Goal: Check status

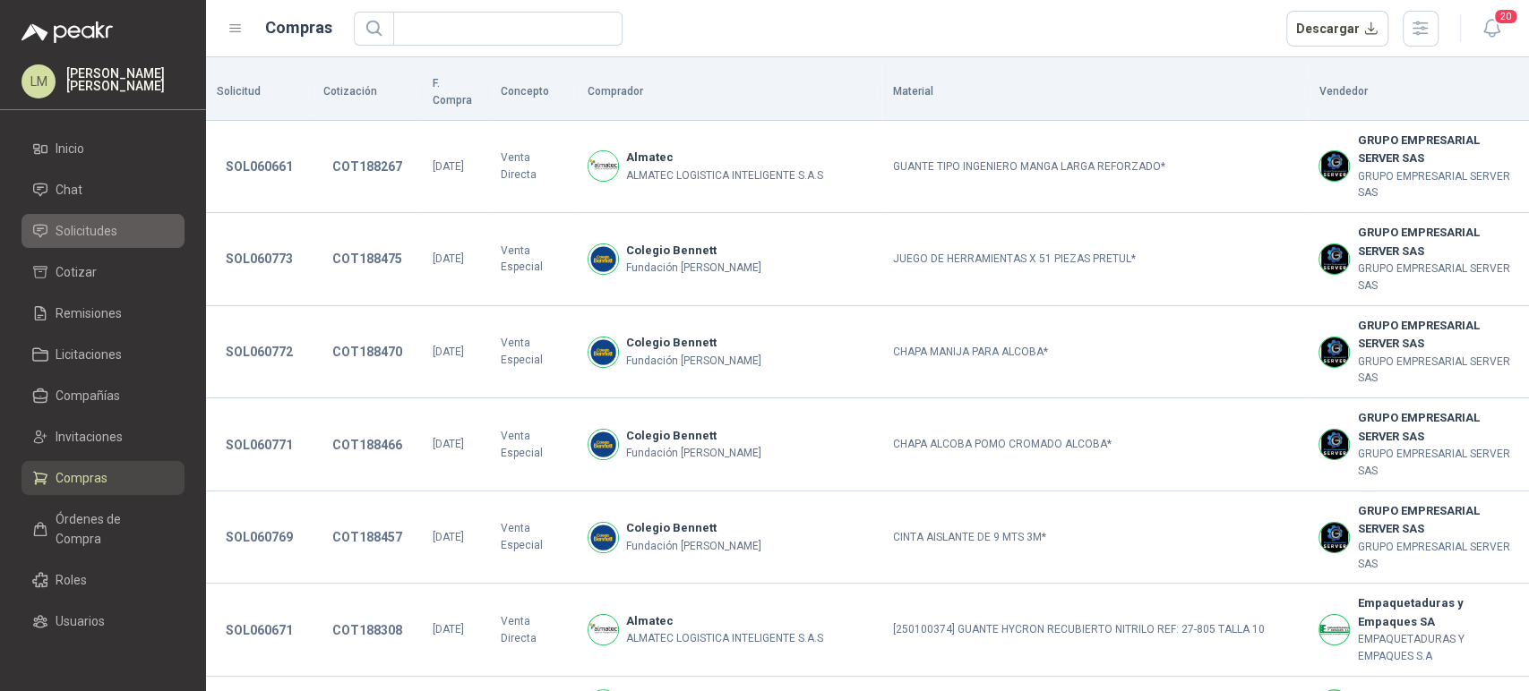
click at [113, 237] on span "Solicitudes" at bounding box center [87, 231] width 62 height 20
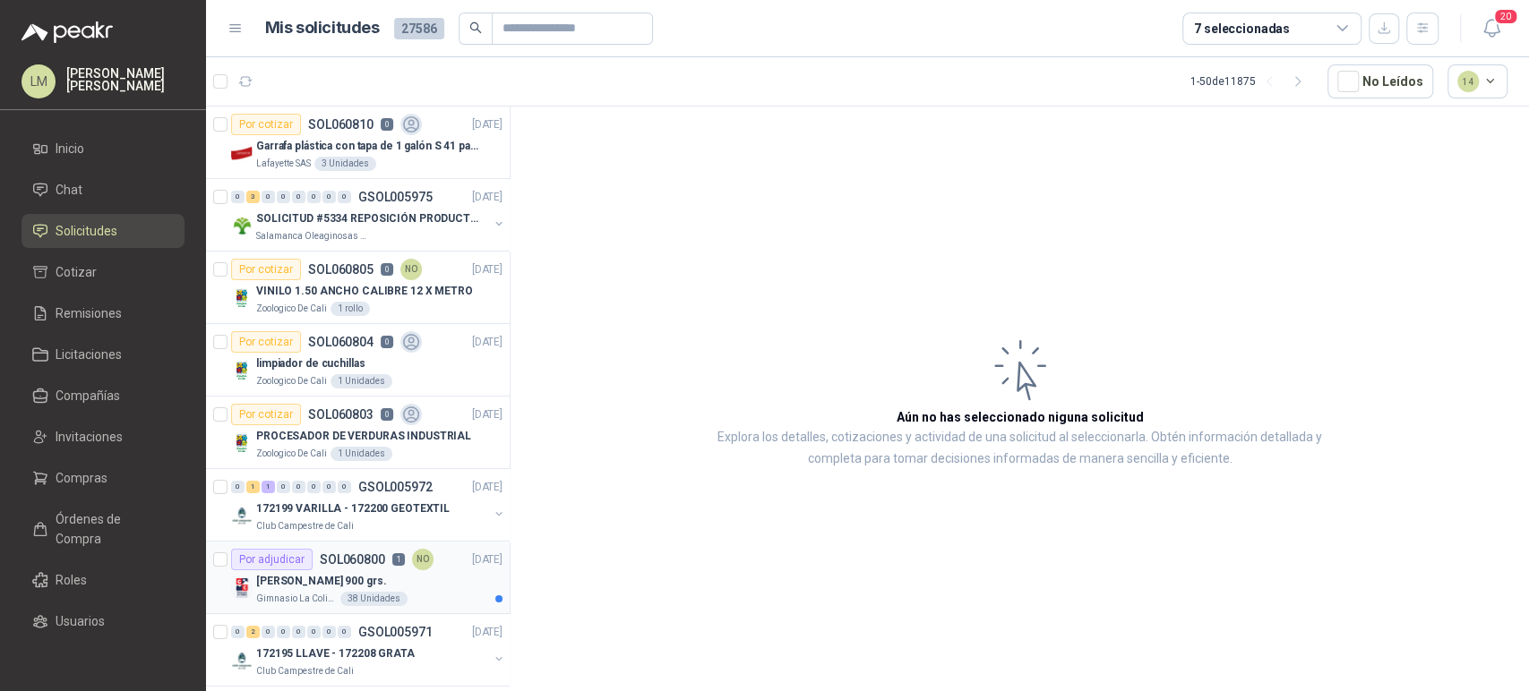
click at [367, 561] on p "SOL060800" at bounding box center [352, 559] width 65 height 13
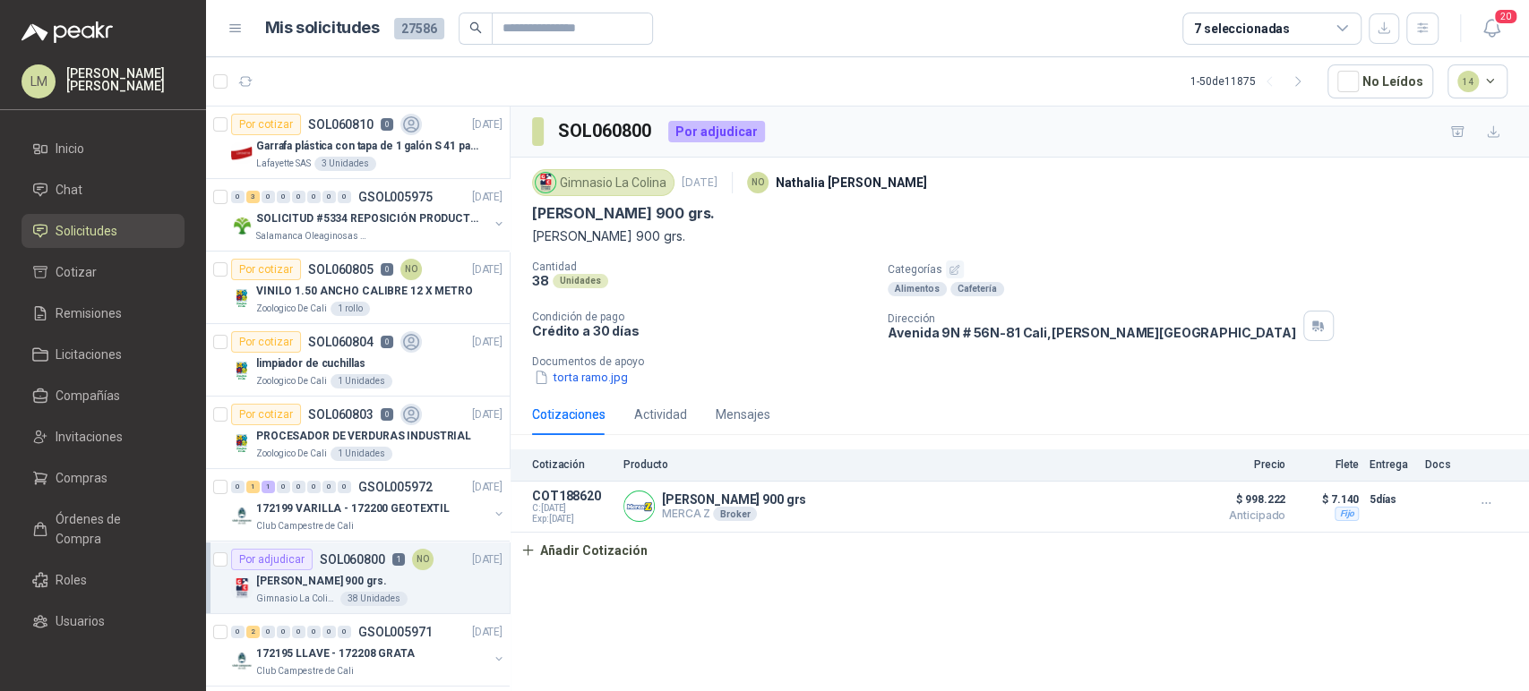
click at [598, 330] on p "Crédito a 30 días" at bounding box center [702, 330] width 341 height 15
click at [592, 375] on button "torta ramo.jpg" at bounding box center [581, 377] width 98 height 19
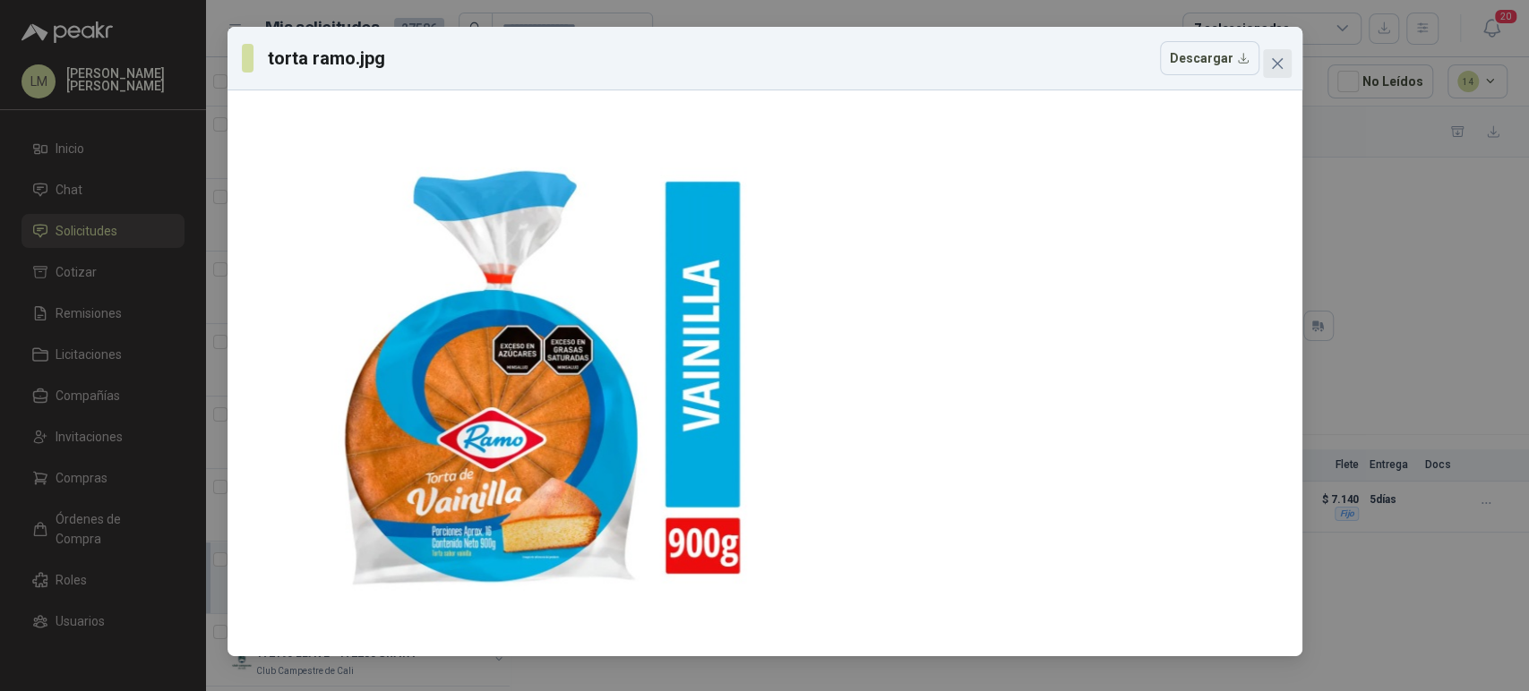
click at [1282, 64] on icon "close" at bounding box center [1277, 63] width 14 height 14
